Goal: Task Accomplishment & Management: Use online tool/utility

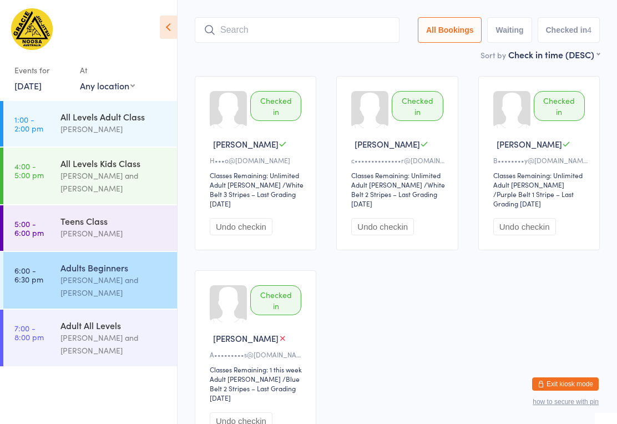
click at [72, 347] on div "[PERSON_NAME] and [PERSON_NAME]" at bounding box center [114, 344] width 107 height 26
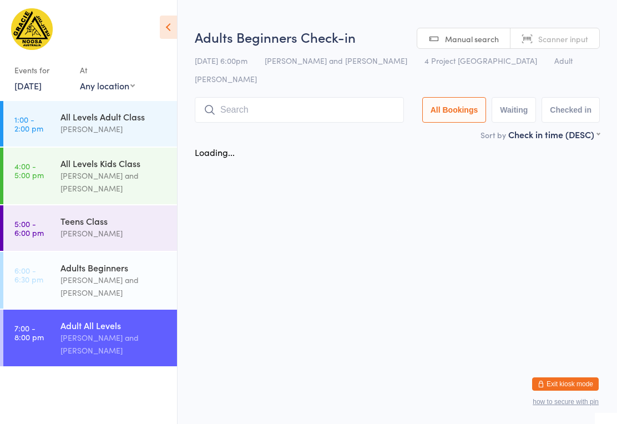
click at [275, 97] on input "search" at bounding box center [299, 110] width 209 height 26
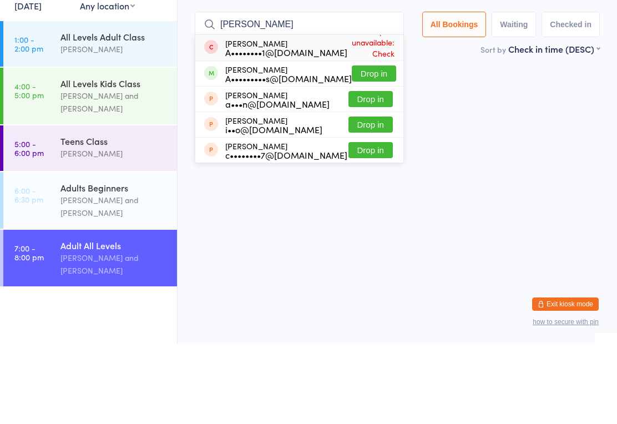
type input "[PERSON_NAME]"
click at [381, 145] on button "Drop in" at bounding box center [374, 153] width 44 height 16
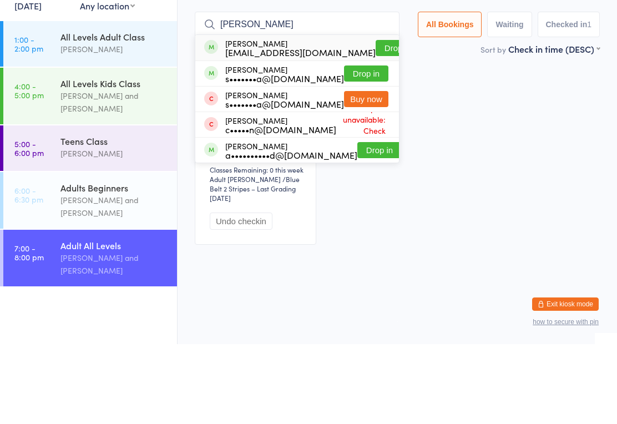
type input "[PERSON_NAME]"
click at [376, 120] on button "Drop in" at bounding box center [398, 128] width 44 height 16
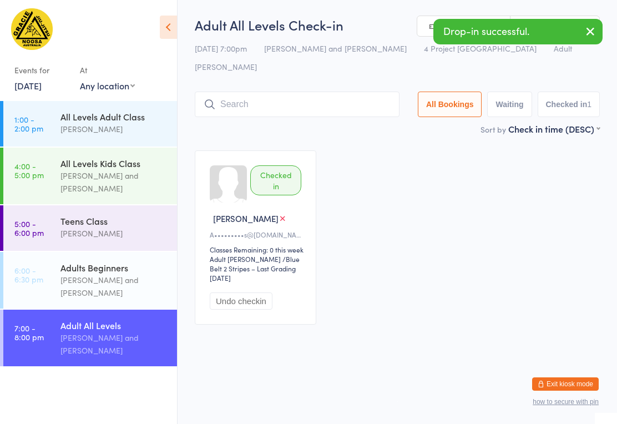
click at [255, 92] on input "search" at bounding box center [297, 105] width 205 height 26
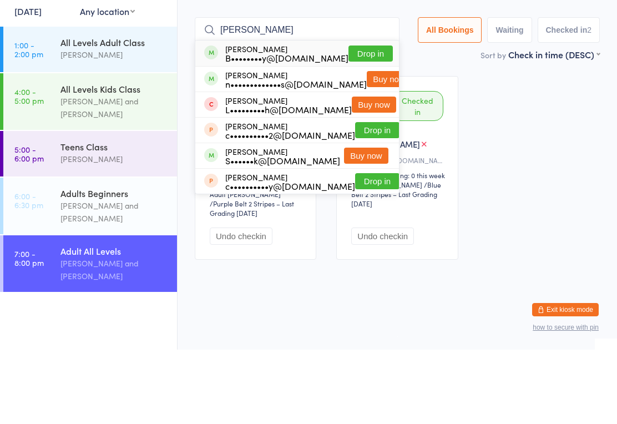
type input "[PERSON_NAME]"
click at [368, 120] on button "Drop in" at bounding box center [371, 128] width 44 height 16
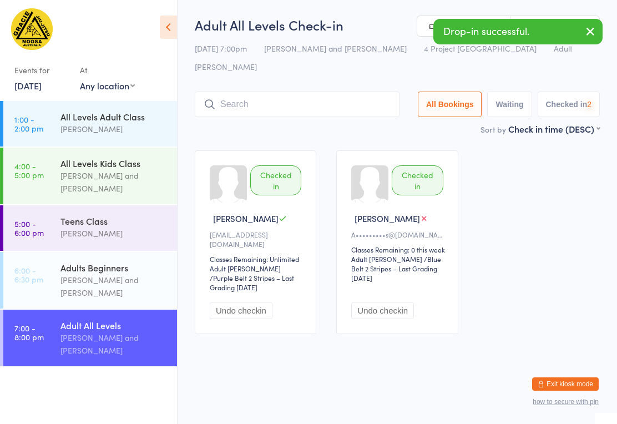
click at [272, 92] on input "search" at bounding box center [297, 105] width 205 height 26
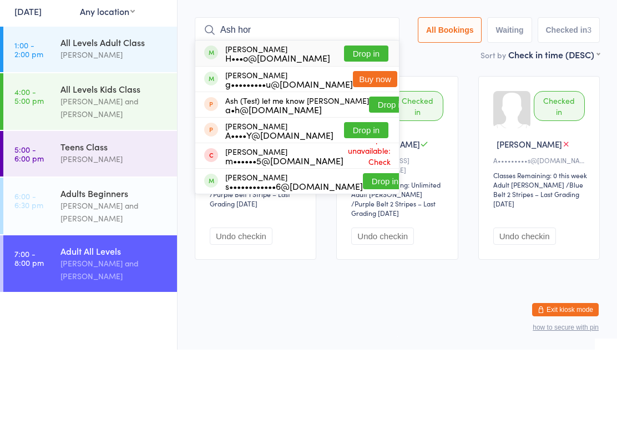
type input "Ash hor"
click at [362, 120] on button "Drop in" at bounding box center [366, 128] width 44 height 16
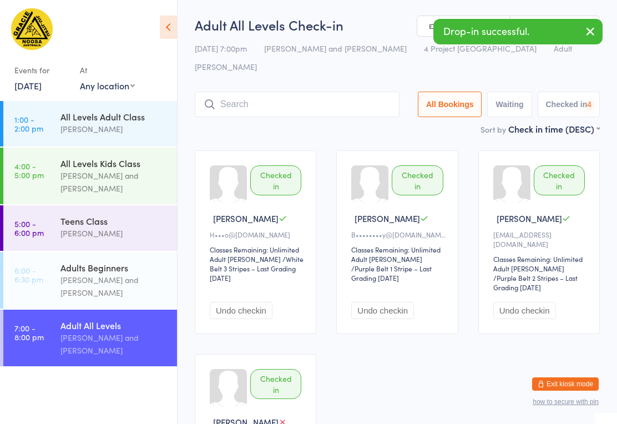
click at [301, 92] on input "search" at bounding box center [297, 105] width 205 height 26
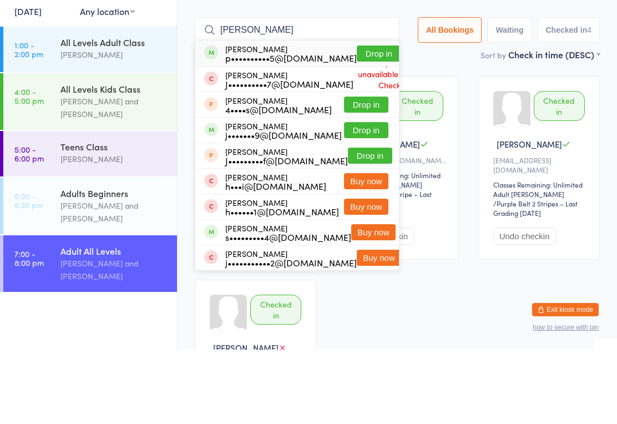
type input "[PERSON_NAME]"
click at [357, 120] on button "Drop in" at bounding box center [379, 128] width 44 height 16
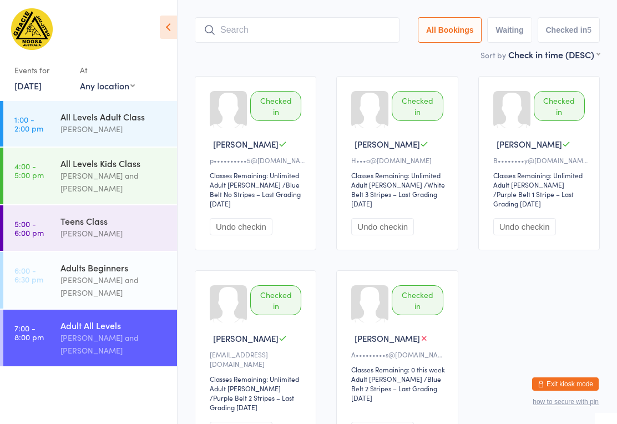
click at [297, 17] on input "search" at bounding box center [297, 30] width 205 height 26
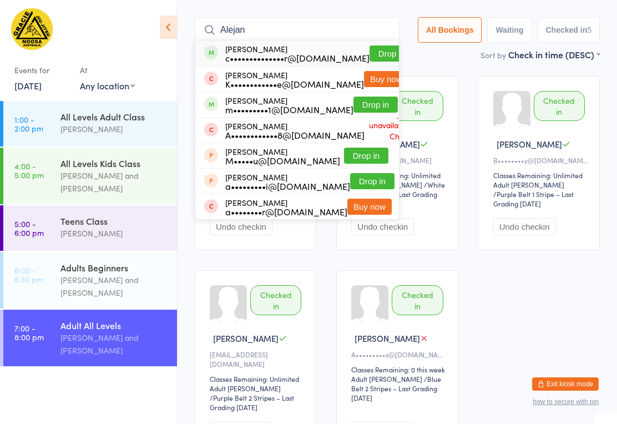
type input "Alejan"
click at [370, 46] on button "Drop in" at bounding box center [392, 54] width 44 height 16
